Goal: Information Seeking & Learning: Learn about a topic

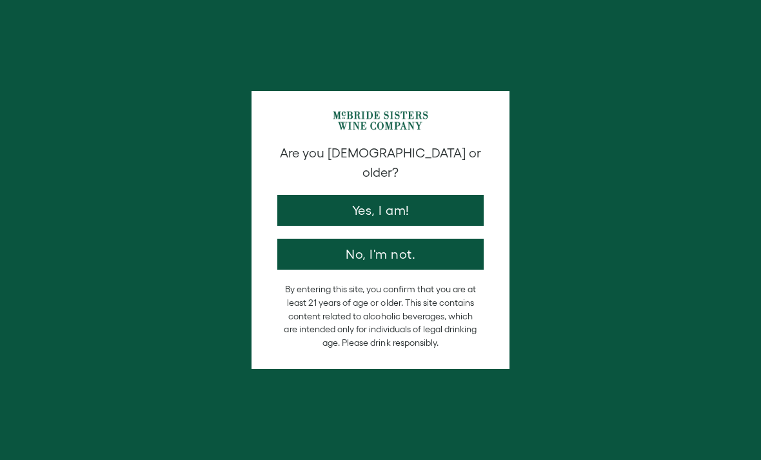
click at [446, 195] on button "Yes, I am!" at bounding box center [380, 210] width 206 height 31
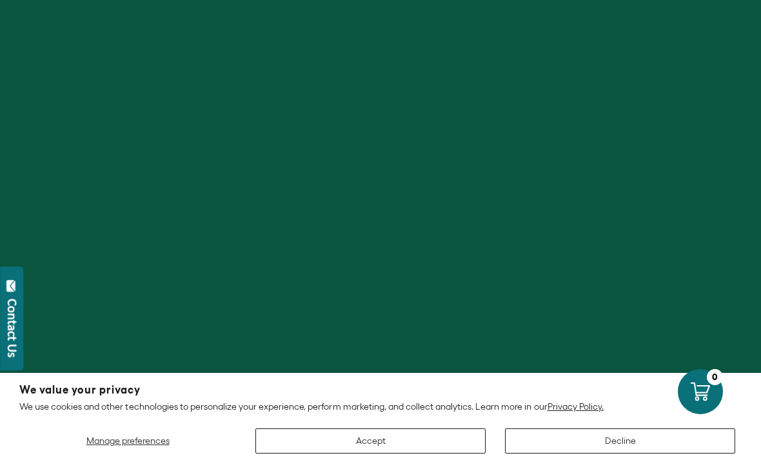
scroll to position [23, 0]
click at [402, 439] on button "Accept" at bounding box center [370, 440] width 230 height 25
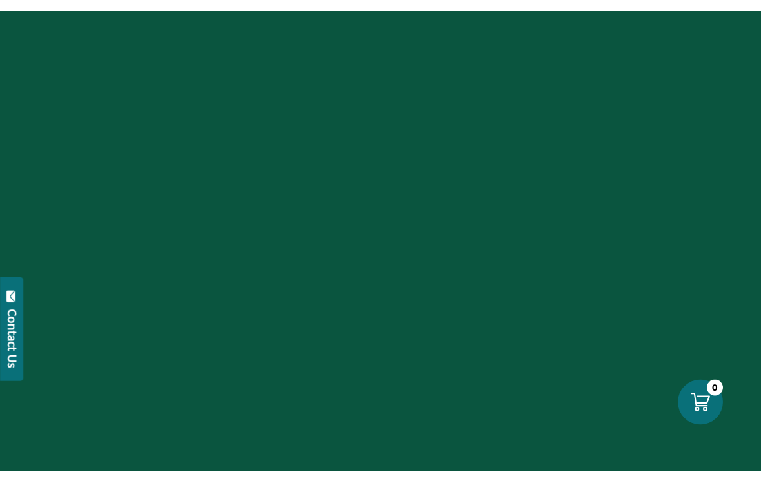
scroll to position [222, 0]
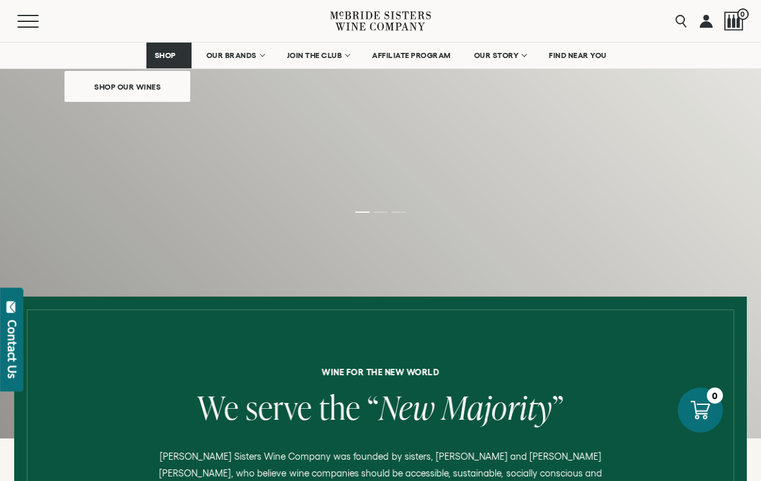
click at [520, 59] on link "OUR STORY" at bounding box center [500, 56] width 69 height 26
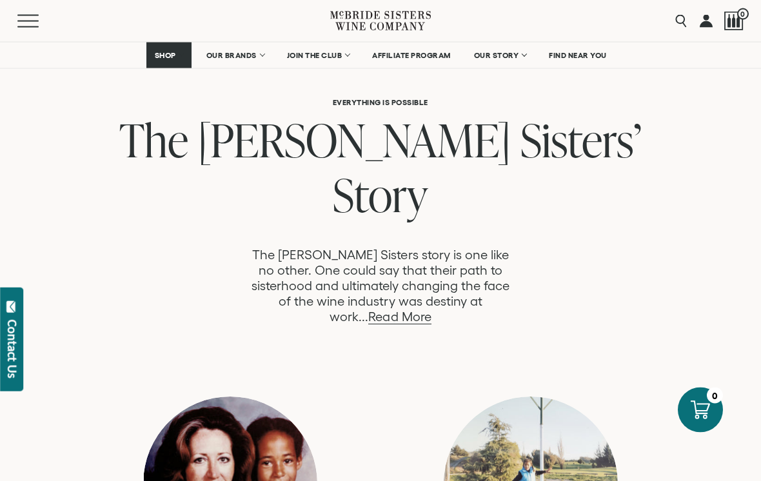
scroll to position [633, 0]
click at [431, 310] on link "Read More" at bounding box center [399, 317] width 63 height 15
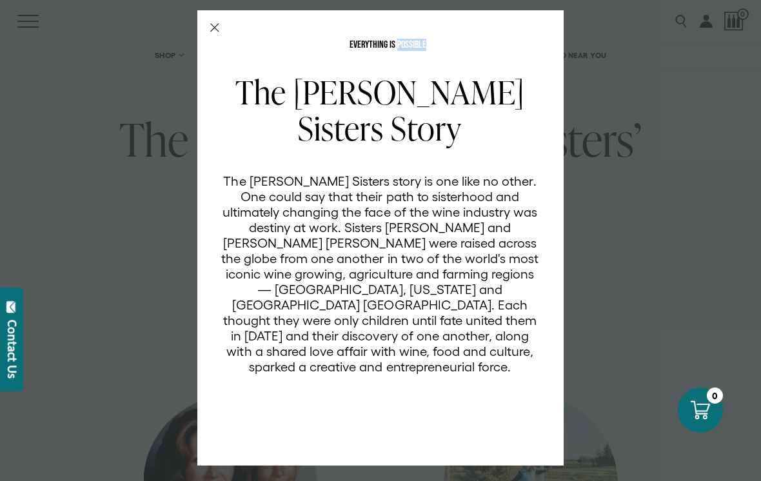
click at [361, 419] on div "The McBride Sisters Story The McBride Sisters story is one like no other. One c…" at bounding box center [388, 261] width 335 height 374
click at [287, 411] on div "The McBride Sisters Story The McBride Sisters story is one like no other. One c…" at bounding box center [388, 261] width 335 height 374
click at [212, 30] on line "Close Modal" at bounding box center [215, 28] width 8 height 8
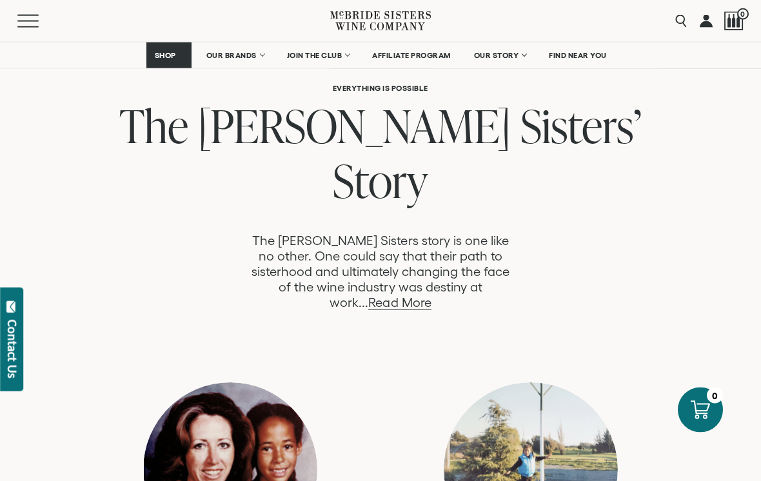
scroll to position [647, 0]
click at [431, 295] on link "Read More" at bounding box center [399, 302] width 63 height 15
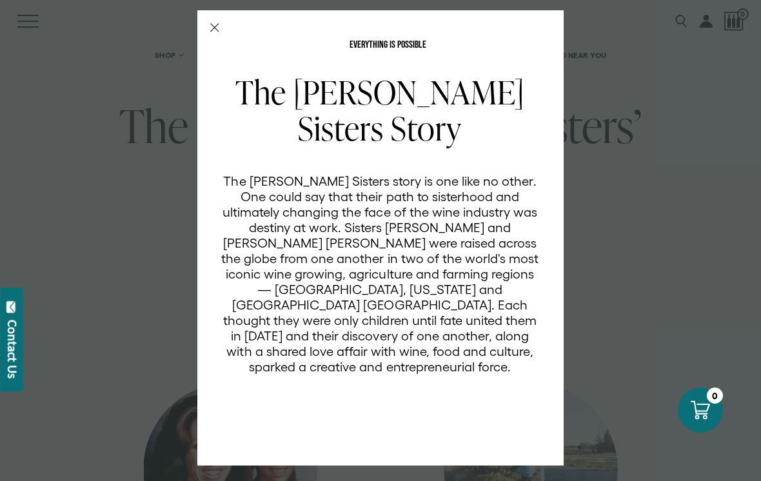
click at [216, 24] on icon "Close Modal" at bounding box center [214, 27] width 9 height 9
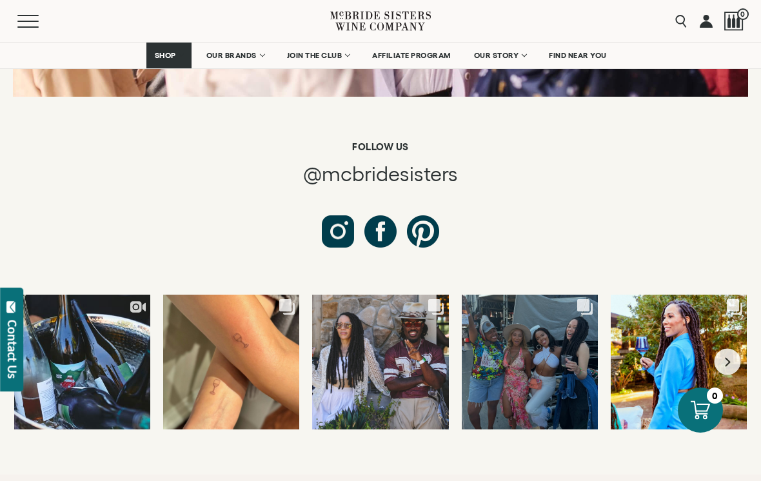
scroll to position [6875, 0]
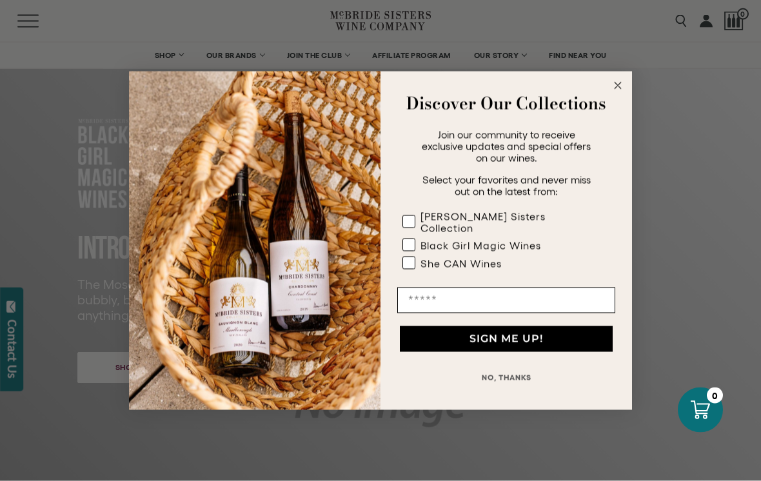
scroll to position [40, 0]
click at [622, 93] on circle "Close dialog" at bounding box center [618, 85] width 15 height 15
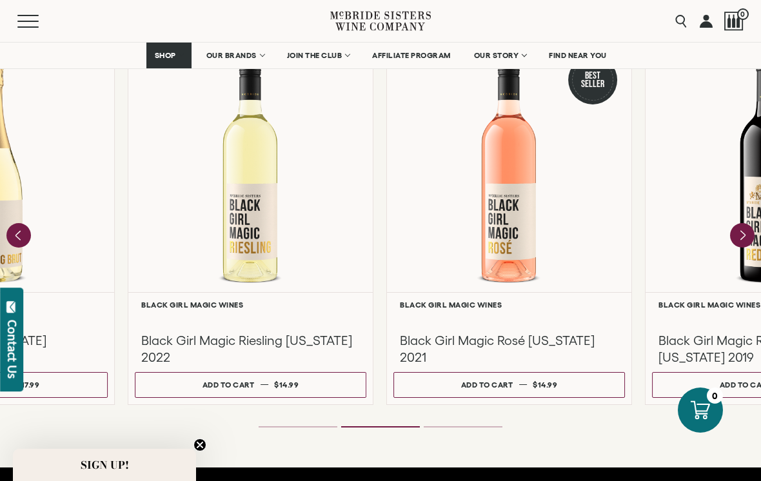
scroll to position [1158, 0]
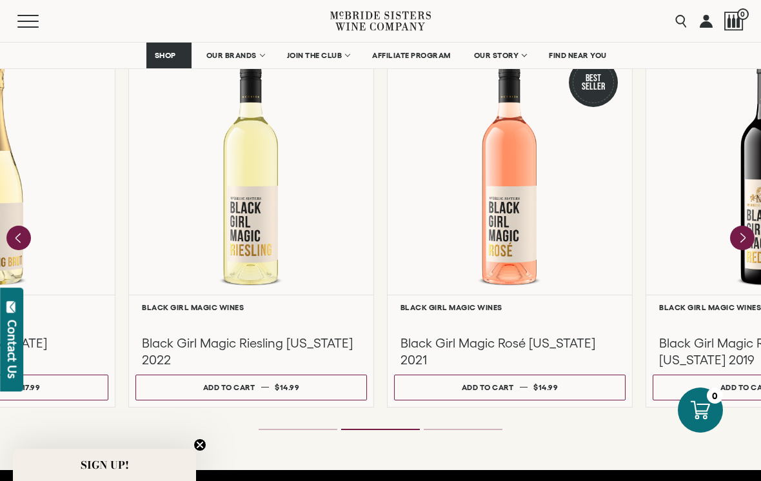
click at [520, 257] on div at bounding box center [510, 173] width 244 height 243
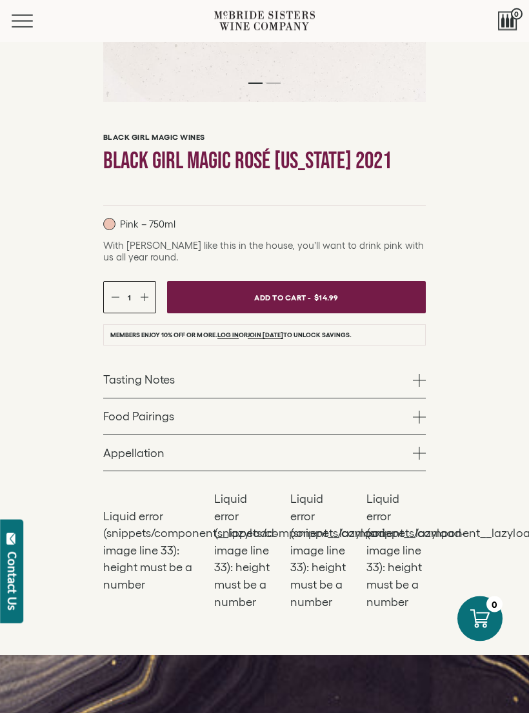
scroll to position [573, 0]
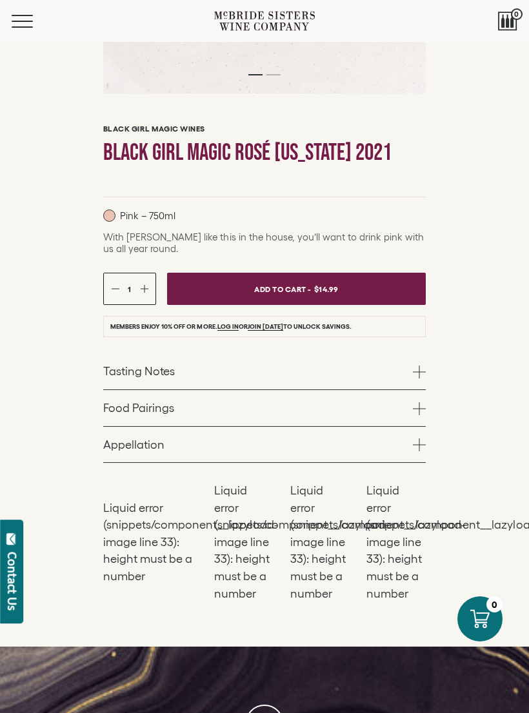
click at [420, 379] on span at bounding box center [419, 372] width 13 height 13
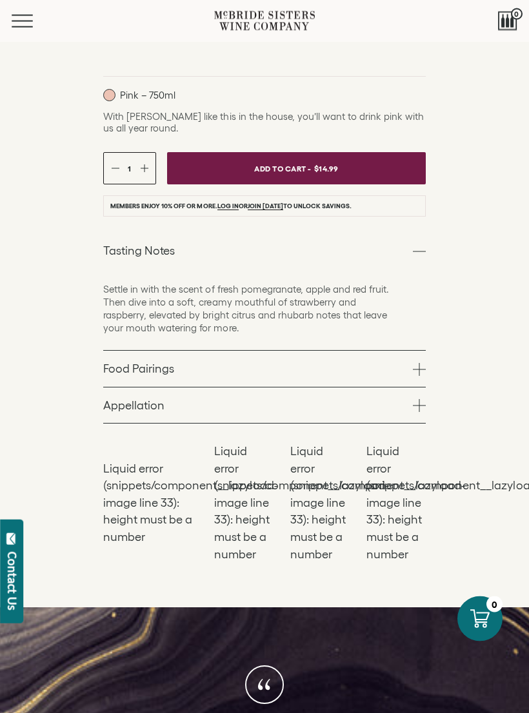
scroll to position [695, 0]
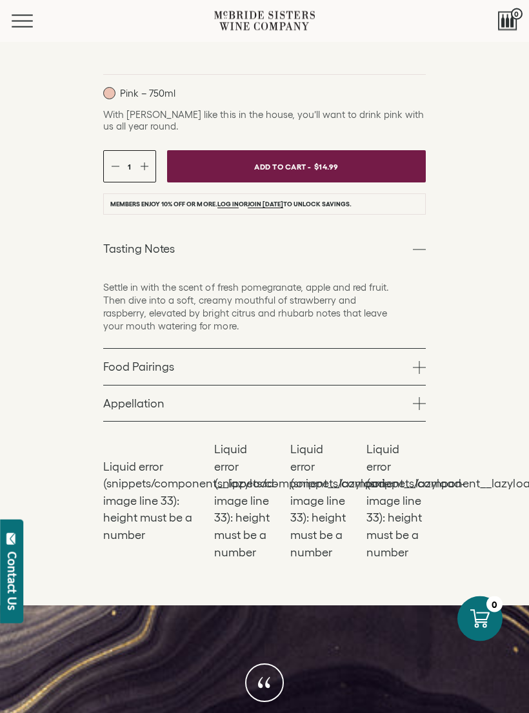
click at [420, 375] on span at bounding box center [419, 368] width 13 height 13
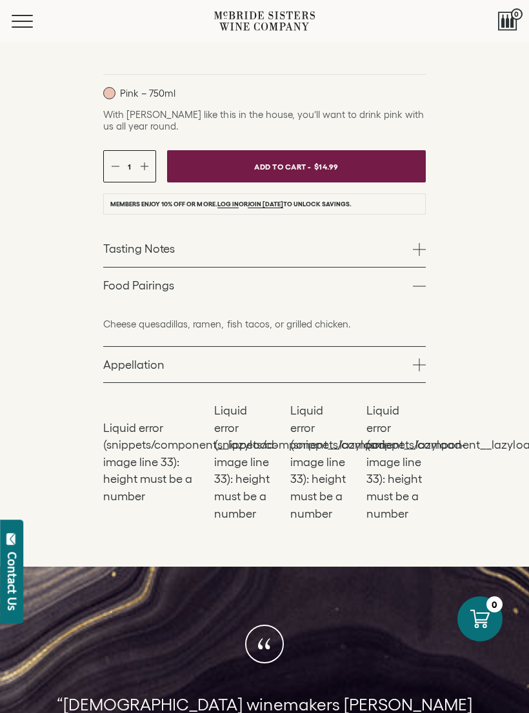
click at [422, 371] on span at bounding box center [419, 365] width 13 height 13
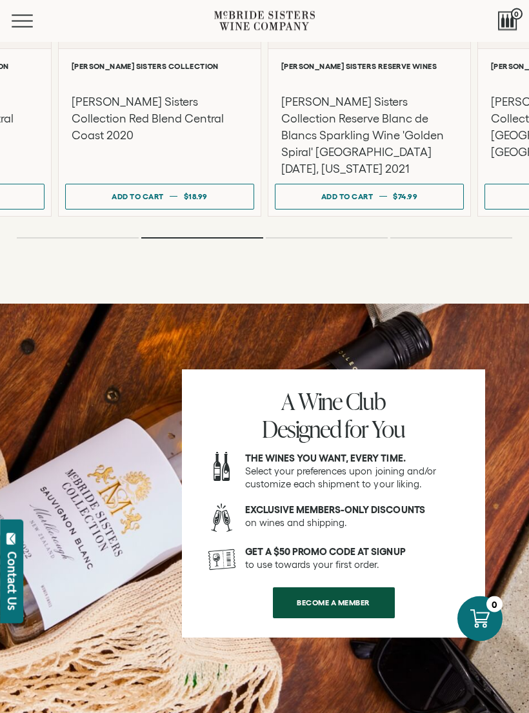
scroll to position [2090, 0]
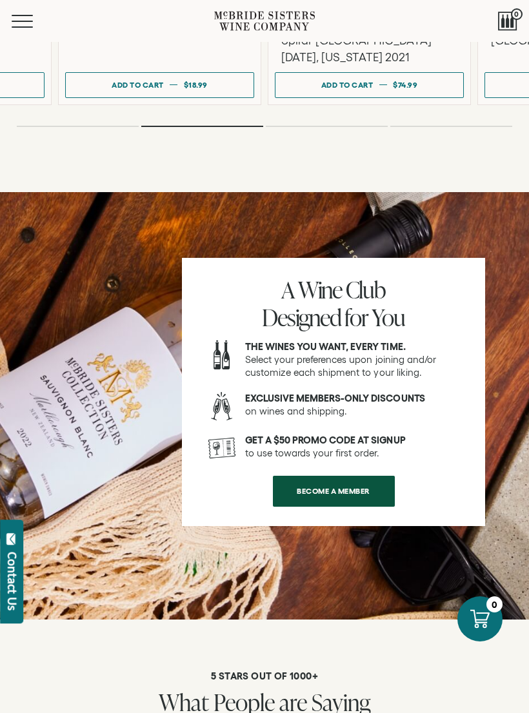
click at [380, 478] on span "BECOME A MEMBER" at bounding box center [333, 490] width 104 height 25
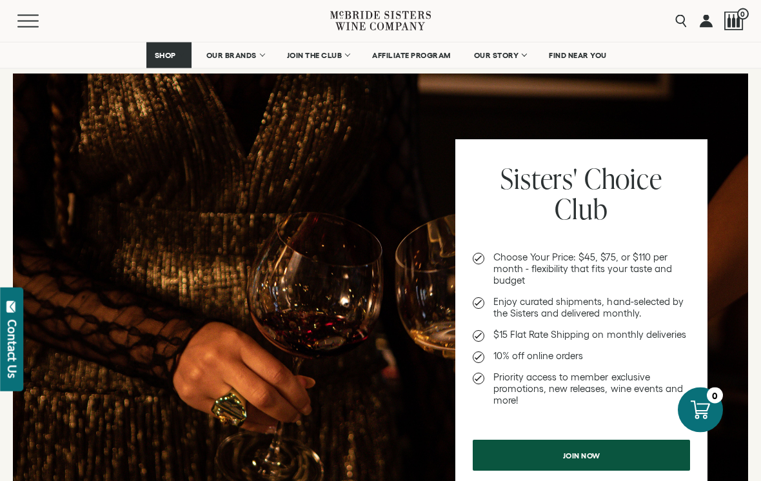
scroll to position [448, 0]
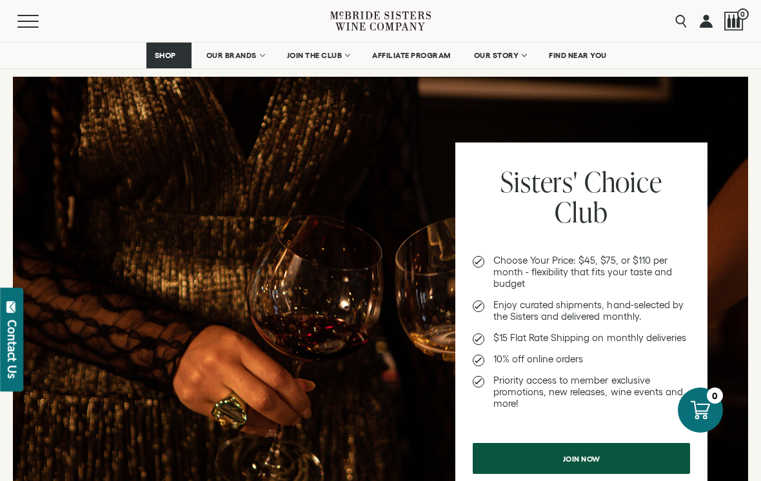
click at [232, 53] on span "OUR BRANDS" at bounding box center [231, 55] width 50 height 9
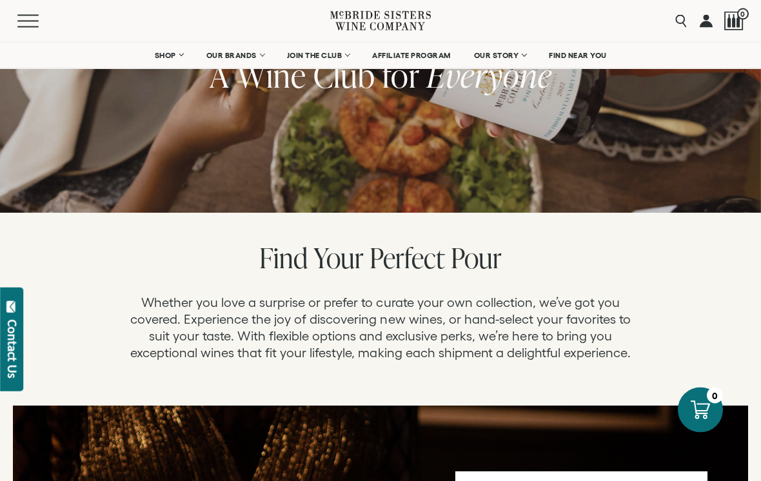
scroll to position [0, 0]
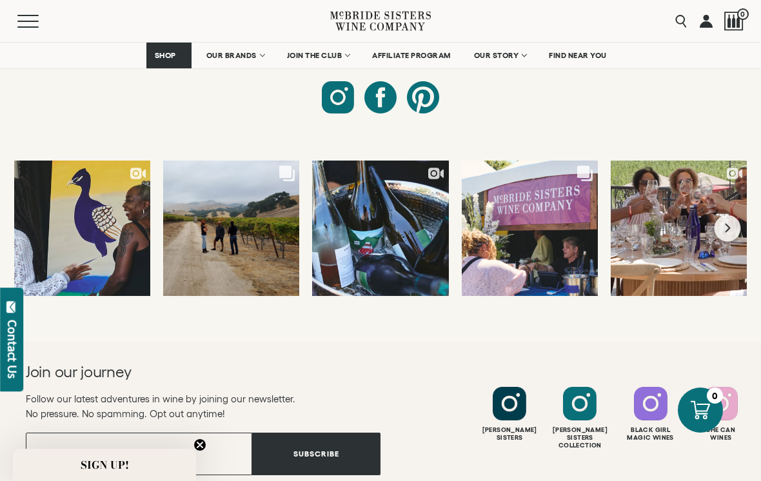
scroll to position [5624, 0]
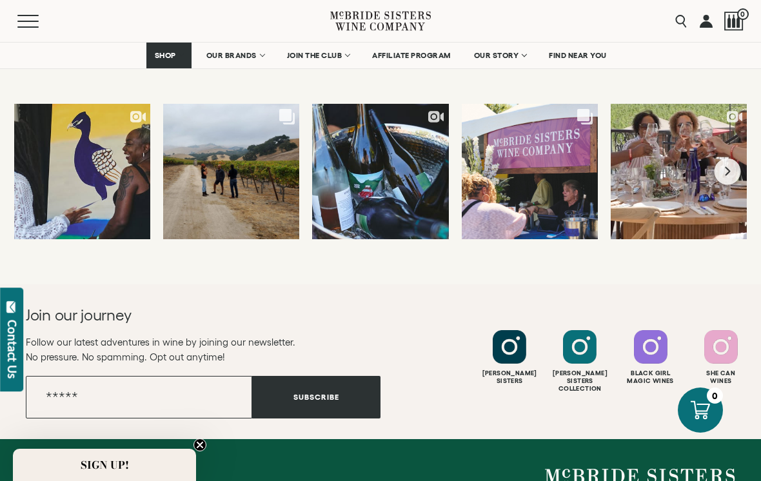
click at [652, 330] on div at bounding box center [651, 347] width 34 height 34
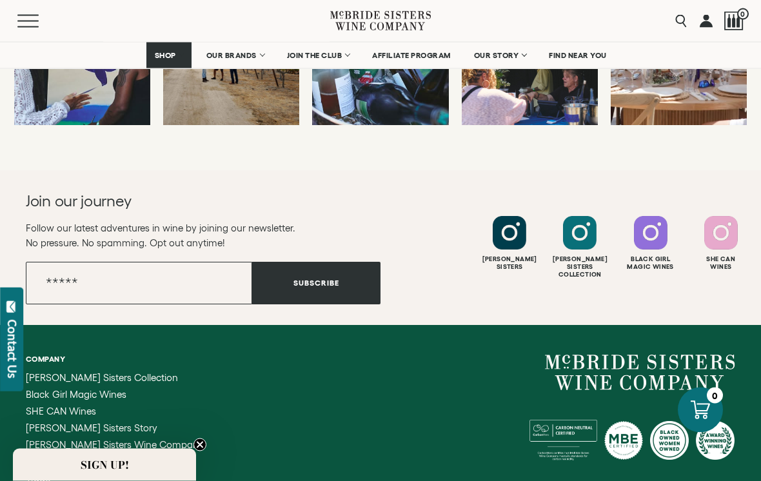
scroll to position [5770, 0]
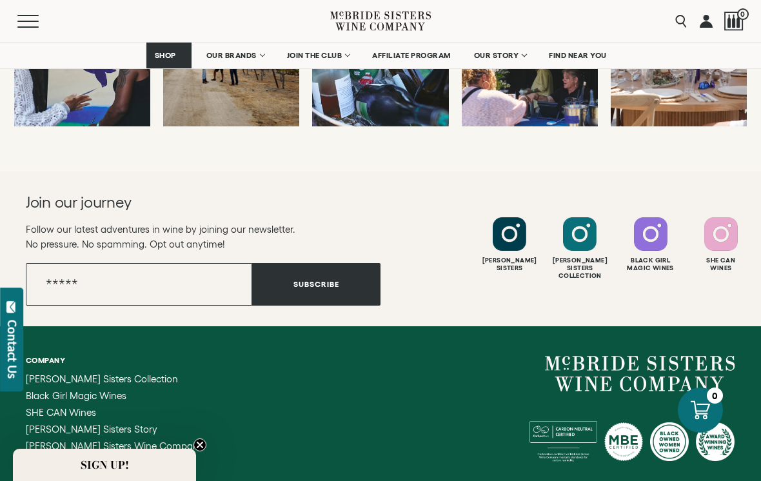
click at [23, 19] on button "Menu" at bounding box center [40, 21] width 46 height 13
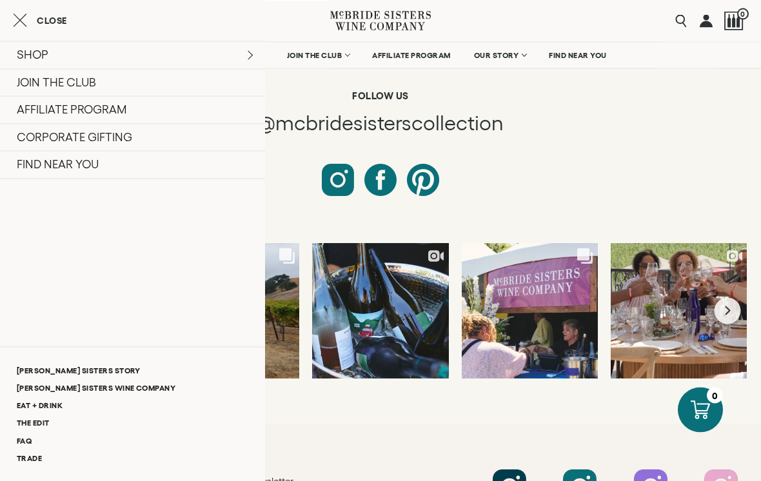
scroll to position [5500, 0]
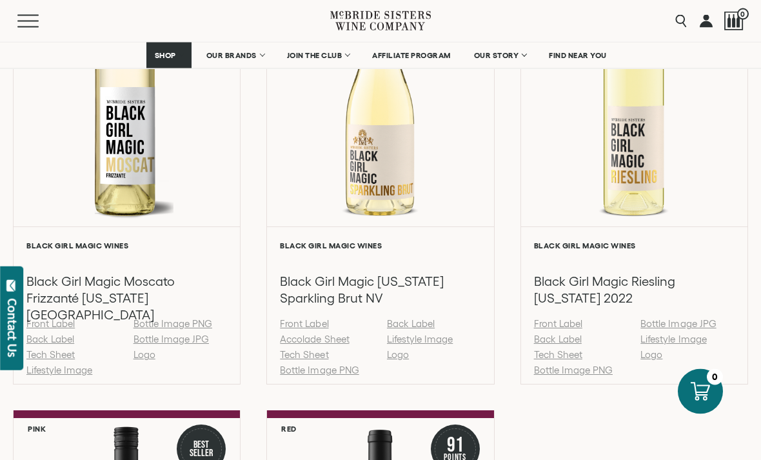
scroll to position [1049, 0]
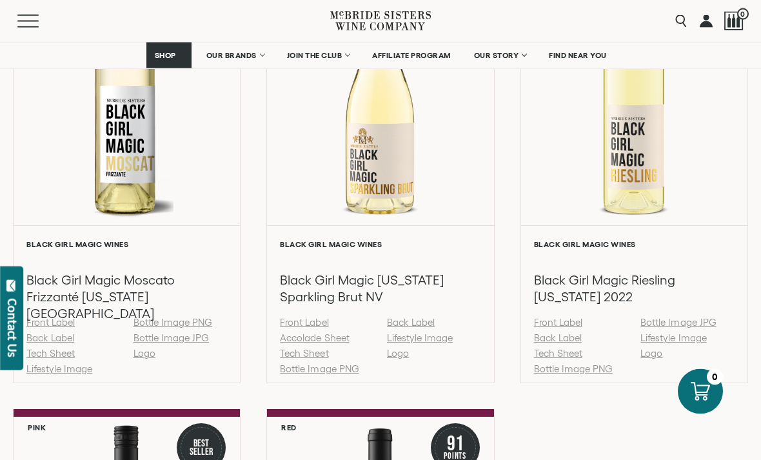
click at [332, 344] on link "Accolade Sheet" at bounding box center [314, 338] width 69 height 11
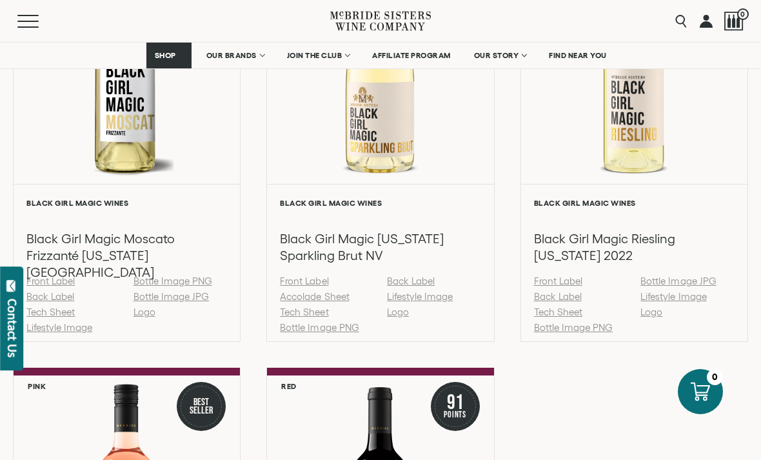
click at [293, 315] on link "Tech Sheet" at bounding box center [304, 311] width 48 height 11
click at [410, 302] on link "Lifestyle Image" at bounding box center [420, 296] width 66 height 11
click at [336, 297] on link "Accolade Sheet" at bounding box center [314, 296] width 69 height 11
click at [581, 314] on link "Tech Sheet" at bounding box center [558, 311] width 48 height 11
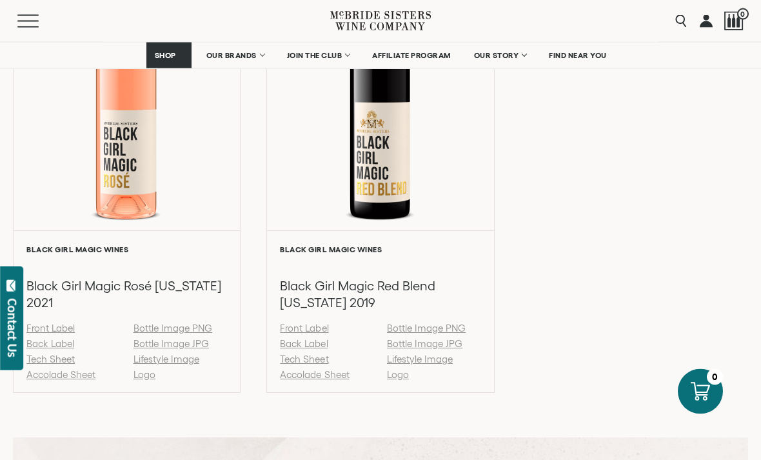
scroll to position [1506, 0]
click at [42, 363] on link "Tech Sheet" at bounding box center [50, 358] width 48 height 11
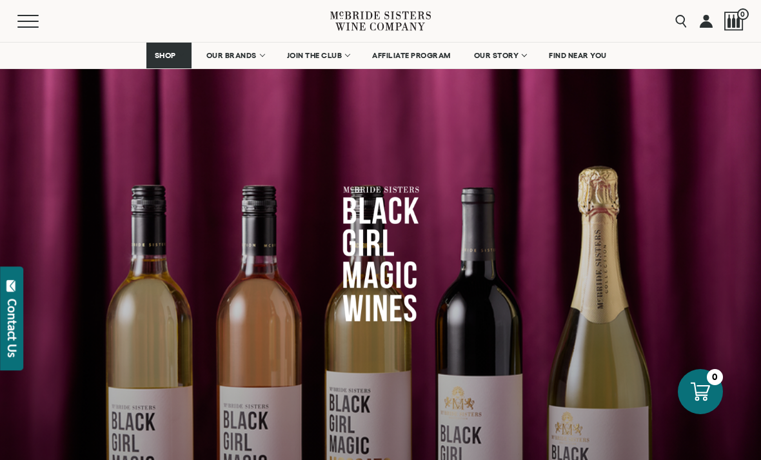
scroll to position [1548, 0]
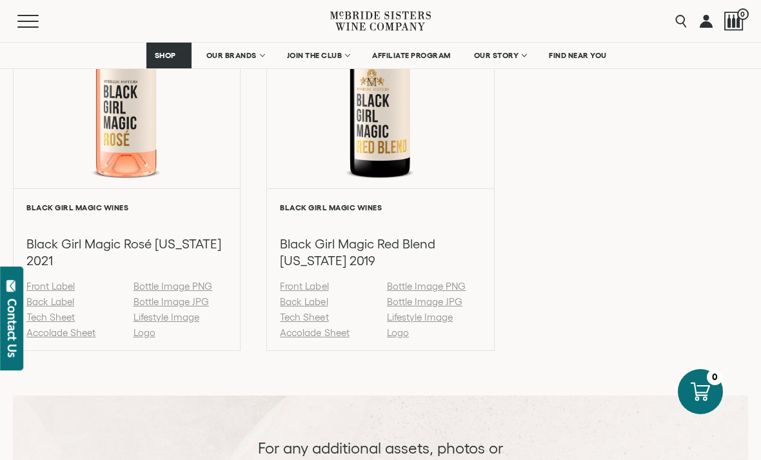
click at [300, 318] on link "Tech Sheet" at bounding box center [304, 316] width 48 height 11
click at [405, 317] on link "Lifestyle Image" at bounding box center [420, 316] width 66 height 11
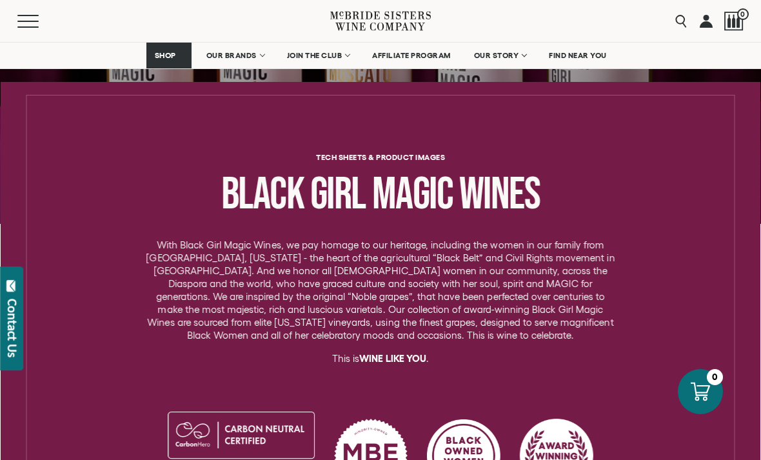
scroll to position [393, 0]
click at [434, 161] on div "Tech Sheets & Product Images Black Girl Magic Wines With Black Girl Magic Wines…" at bounding box center [380, 333] width 715 height 362
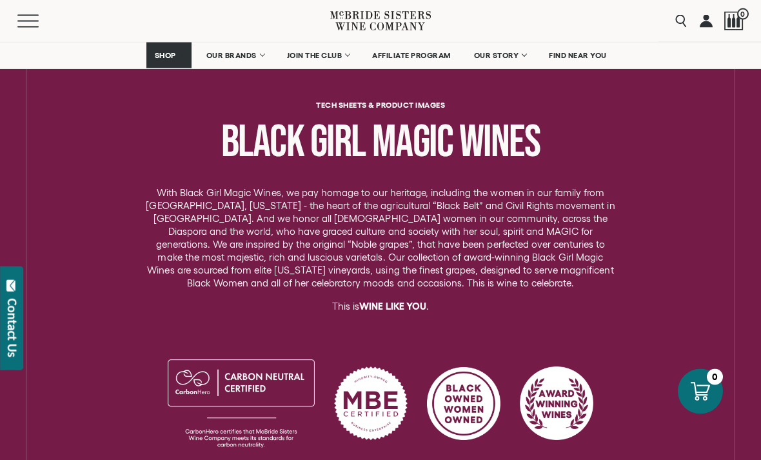
scroll to position [446, 0]
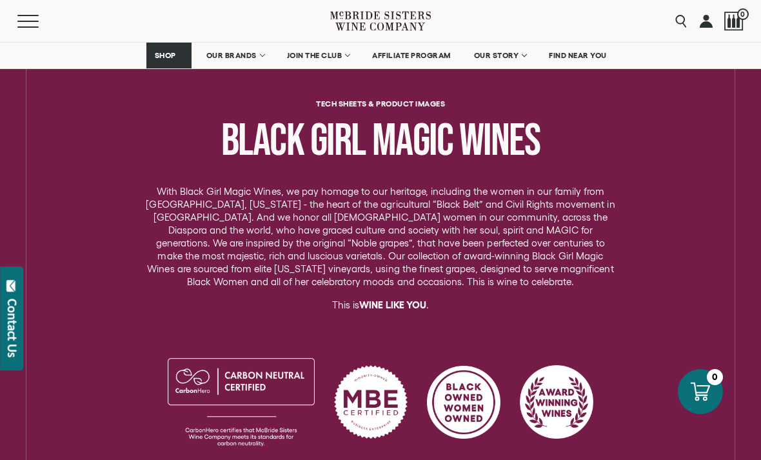
click at [710, 302] on div "Tech Sheets & Product Images Black Girl Magic Wines With Black Girl Magic Wines…" at bounding box center [381, 280] width 716 height 362
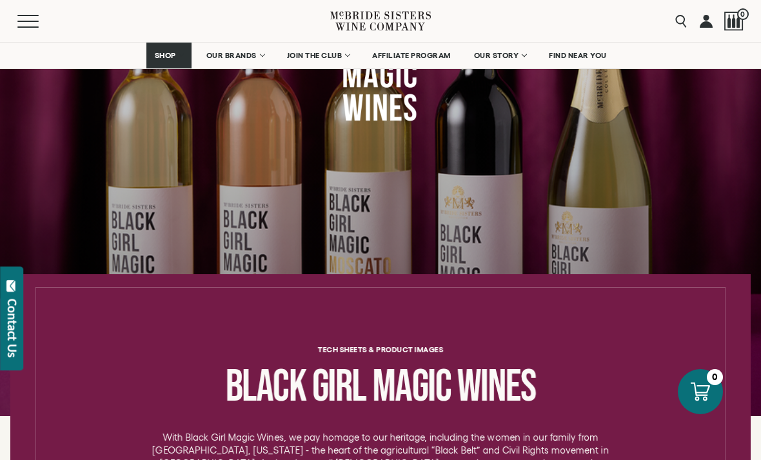
scroll to position [207, 0]
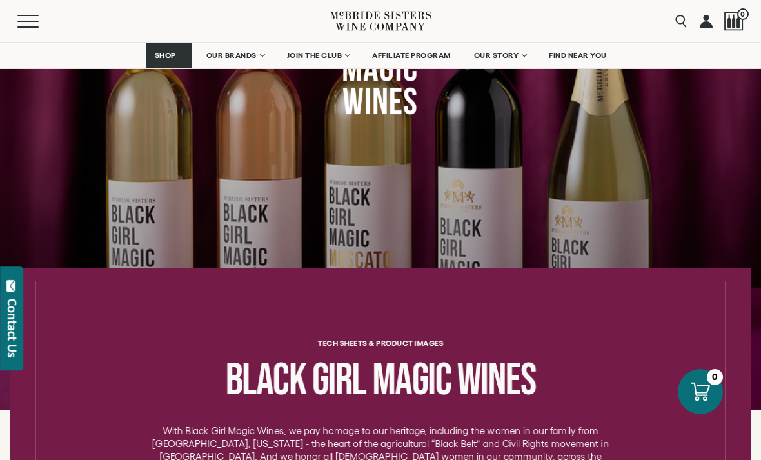
click at [408, 344] on h6 "Tech Sheets & Product Images" at bounding box center [380, 343] width 696 height 8
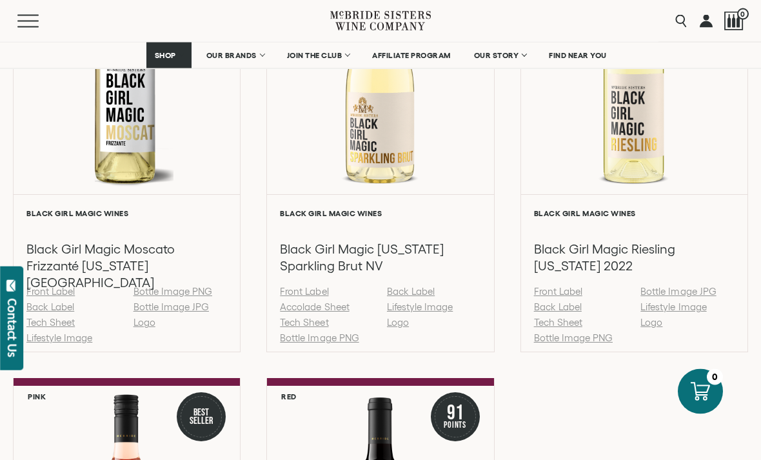
scroll to position [1105, 0]
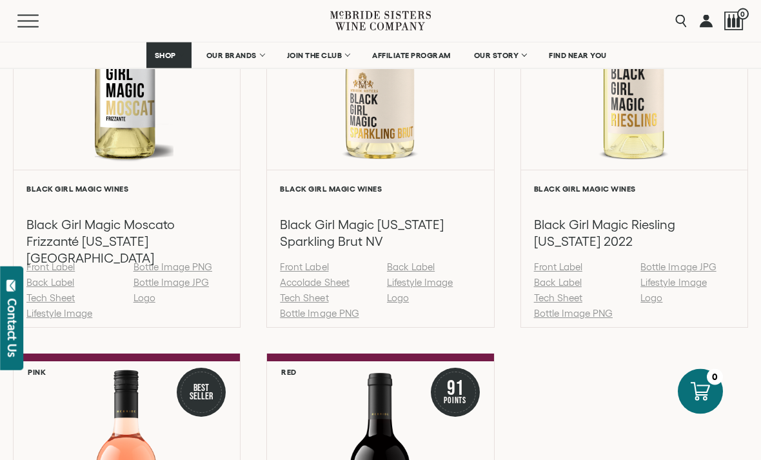
click at [439, 284] on link "Lifestyle Image" at bounding box center [420, 282] width 66 height 11
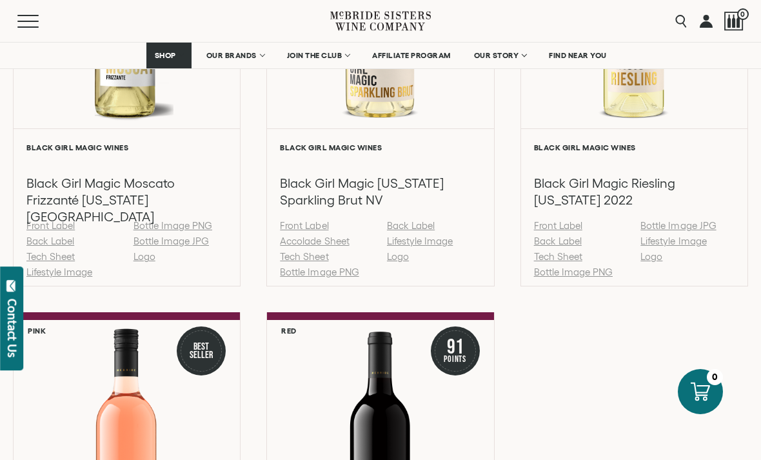
click at [511, 55] on span "OUR STORY" at bounding box center [496, 55] width 45 height 9
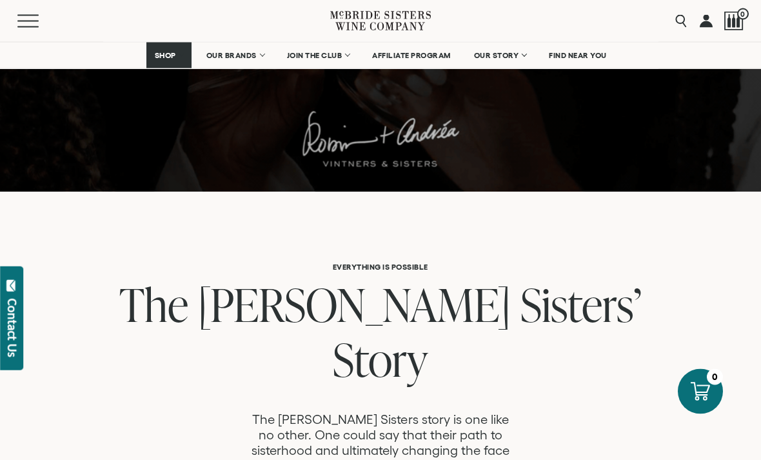
scroll to position [600, 0]
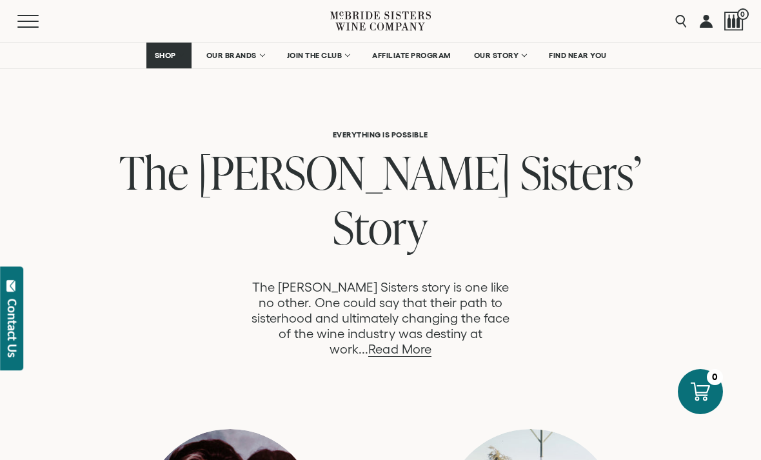
click at [431, 342] on link "Read More" at bounding box center [399, 349] width 63 height 15
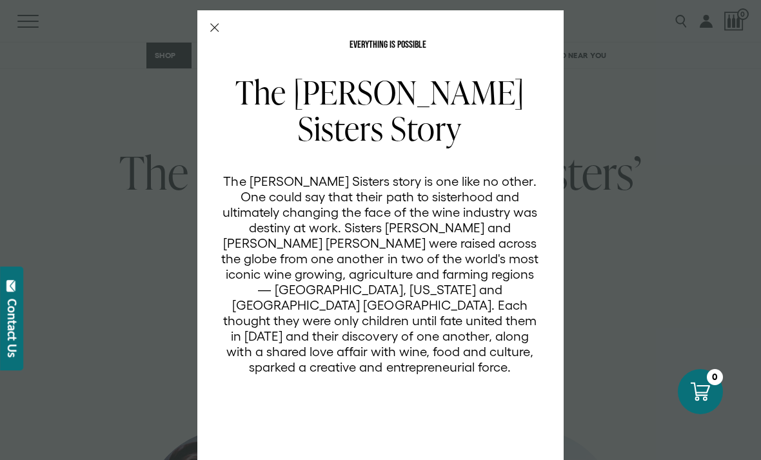
scroll to position [0, 0]
click at [213, 34] on div "EVERYTHING IS POSSIBLE The McBride Sisters Story The McBride Sisters story is o…" at bounding box center [380, 237] width 366 height 455
click at [217, 18] on div "EVERYTHING IS POSSIBLE The McBride Sisters Story The McBride Sisters story is o…" at bounding box center [380, 237] width 366 height 455
click at [213, 24] on icon "Close Modal" at bounding box center [214, 27] width 9 height 9
